Goal: Transaction & Acquisition: Book appointment/travel/reservation

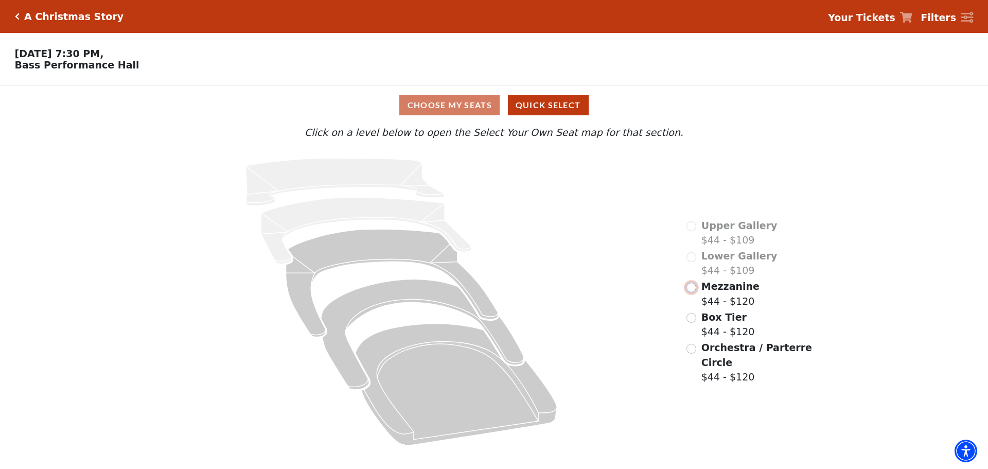
click at [690, 292] on input "Mezzanine$44 - $120\a" at bounding box center [691, 287] width 10 height 10
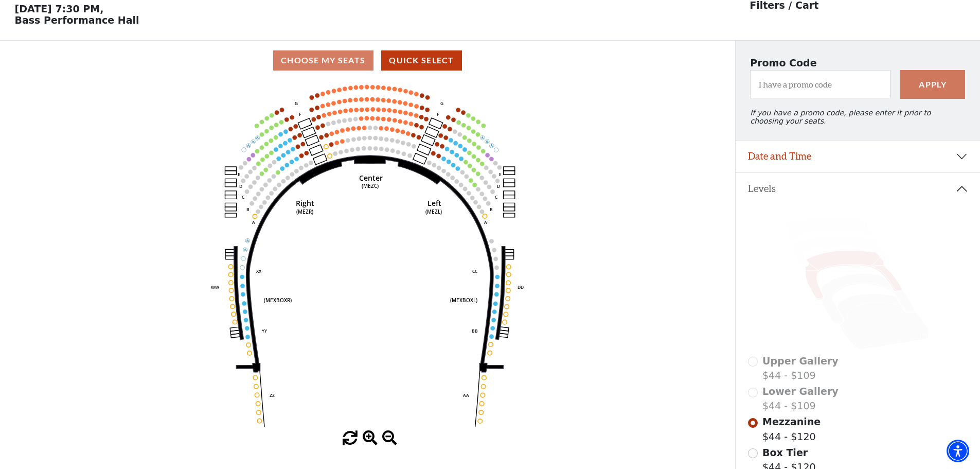
scroll to position [48, 0]
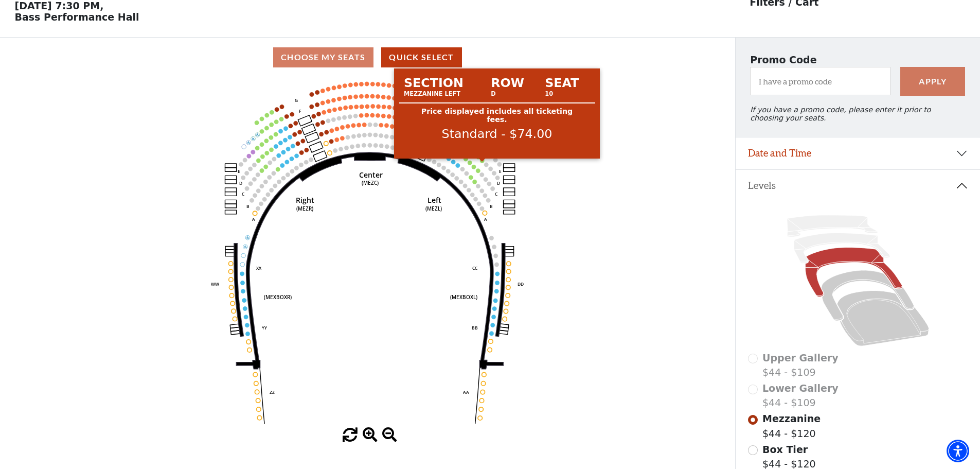
click at [483, 163] on circle at bounding box center [482, 160] width 4 height 4
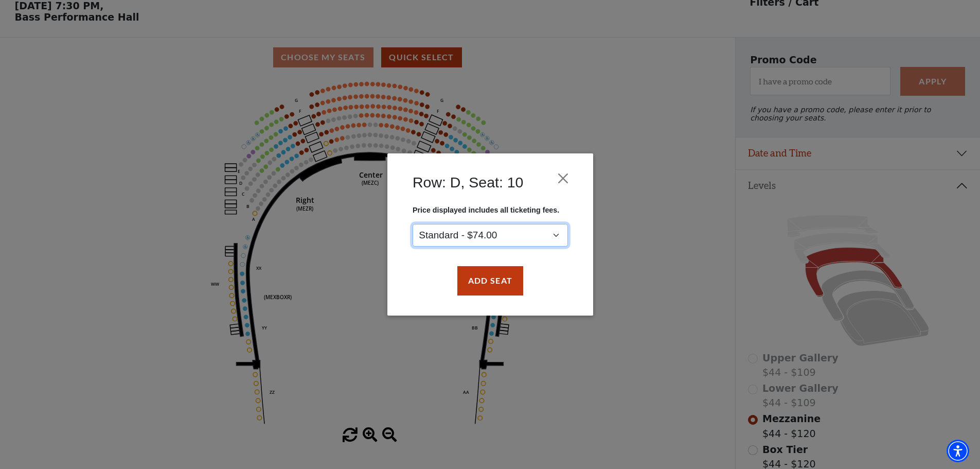
click at [547, 236] on select "Standard - $74.00" at bounding box center [490, 235] width 155 height 23
click at [641, 210] on div "Row: D, Seat: 10 Price displayed includes all ticketing fees. Standard - $74.00…" at bounding box center [490, 234] width 980 height 469
click at [564, 176] on button "Close" at bounding box center [563, 179] width 20 height 20
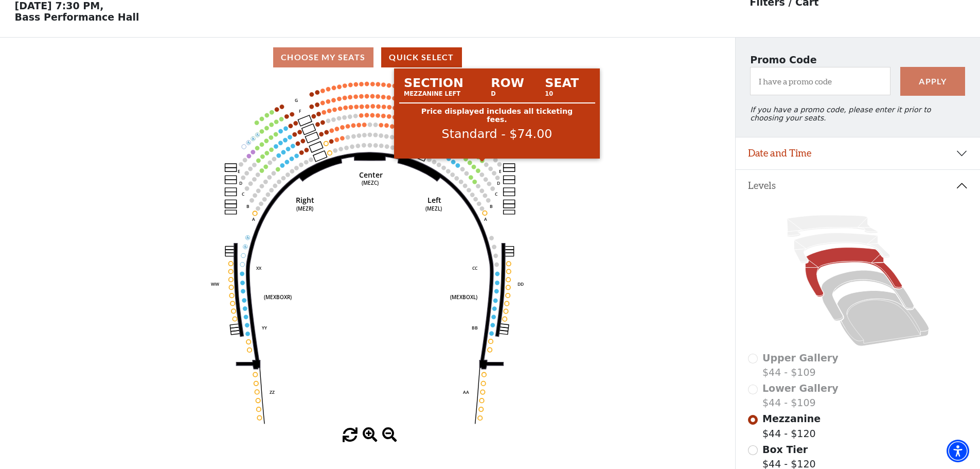
click at [481, 163] on circle at bounding box center [482, 160] width 4 height 4
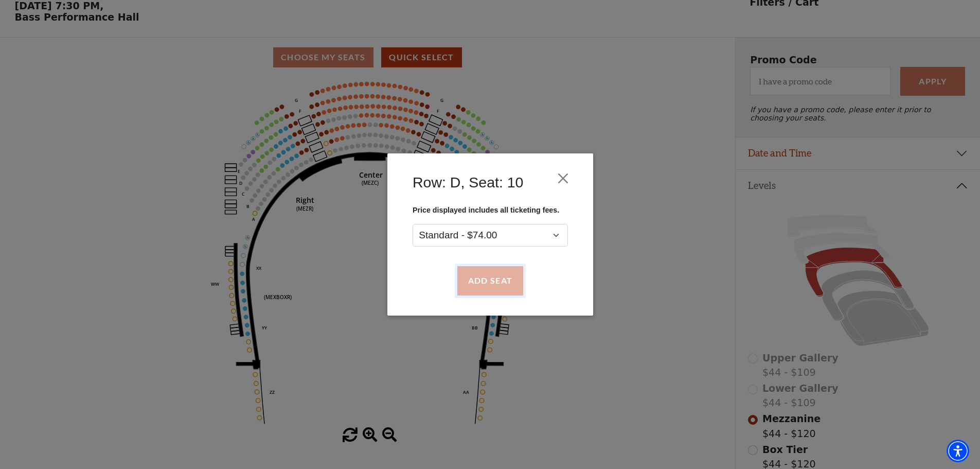
click at [512, 273] on button "Add Seat" at bounding box center [490, 280] width 66 height 29
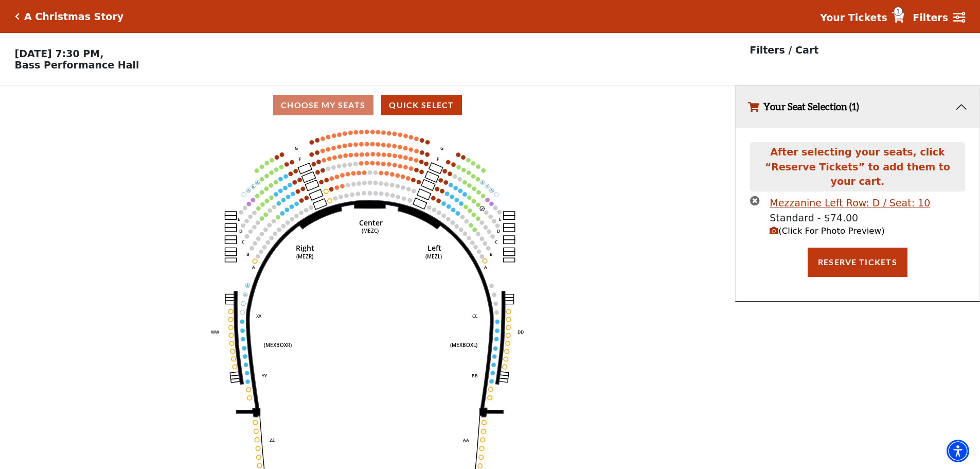
scroll to position [25, 0]
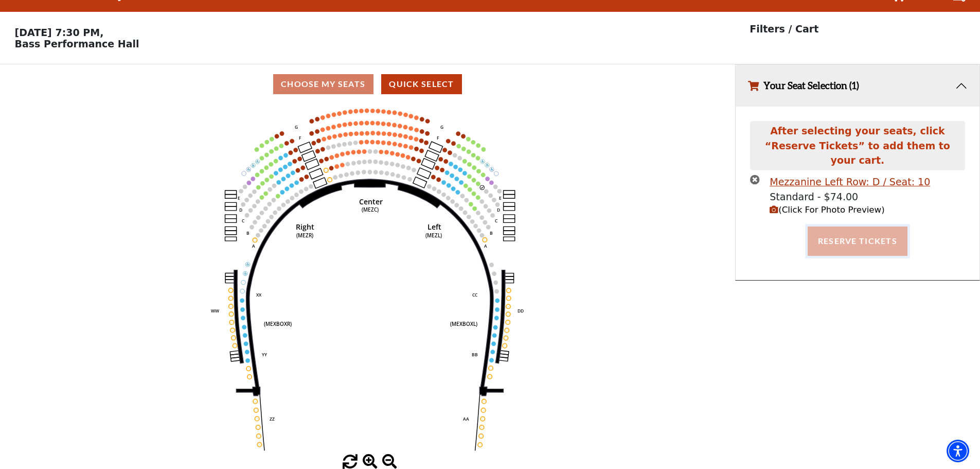
click at [782, 234] on button "Reserve Tickets" at bounding box center [858, 240] width 100 height 29
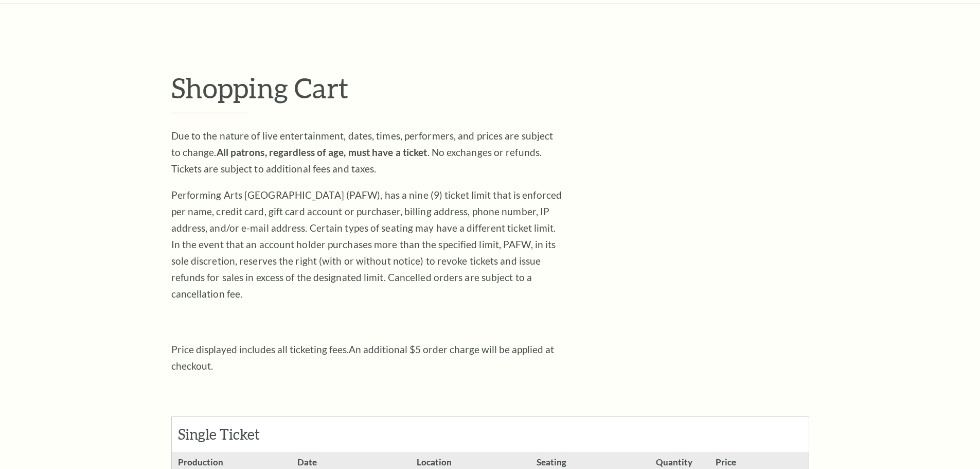
scroll to position [257, 0]
